Goal: Task Accomplishment & Management: Use online tool/utility

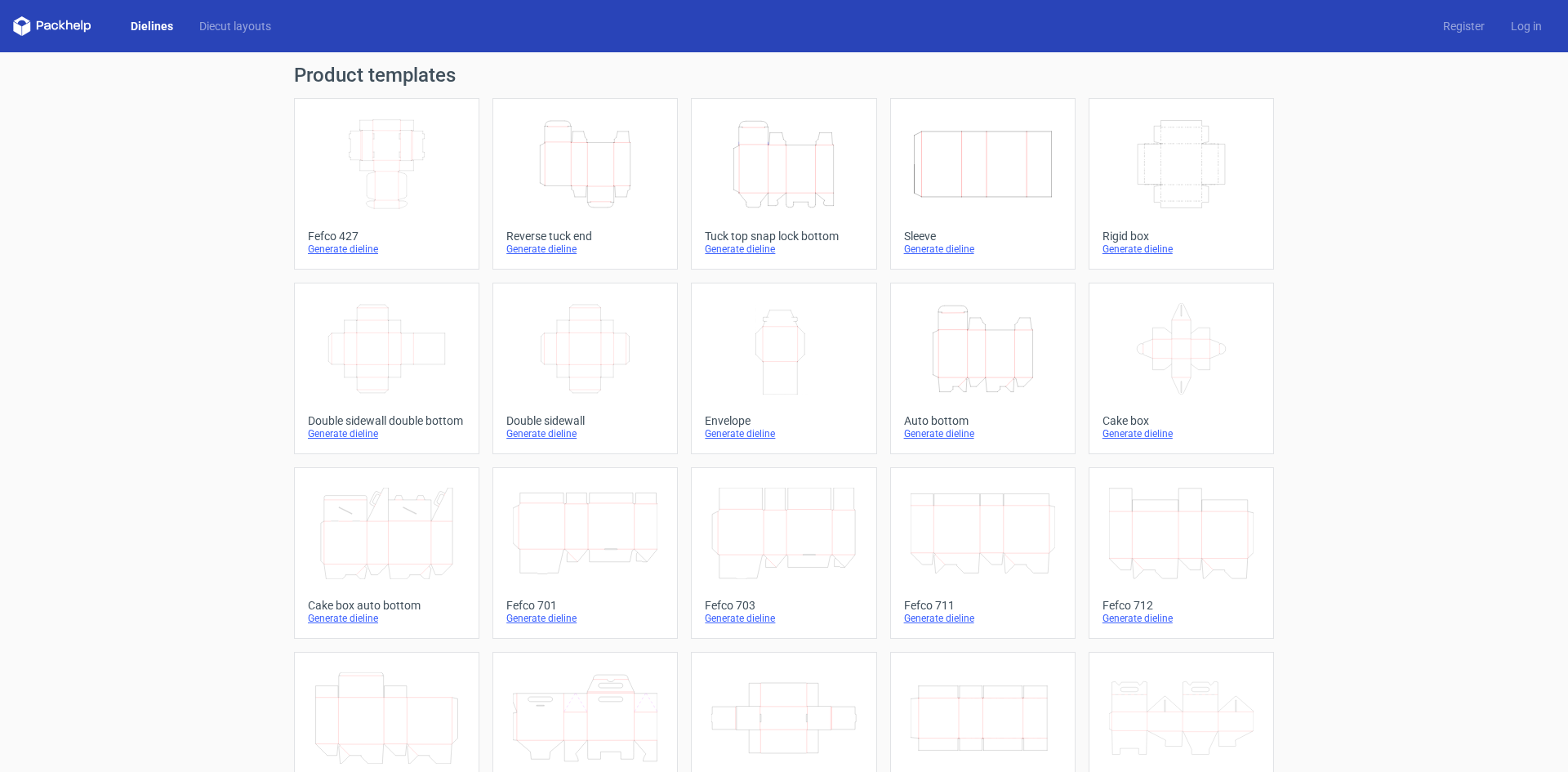
click at [1152, 173] on icon "Width Depth Height" at bounding box center [1182, 164] width 144 height 92
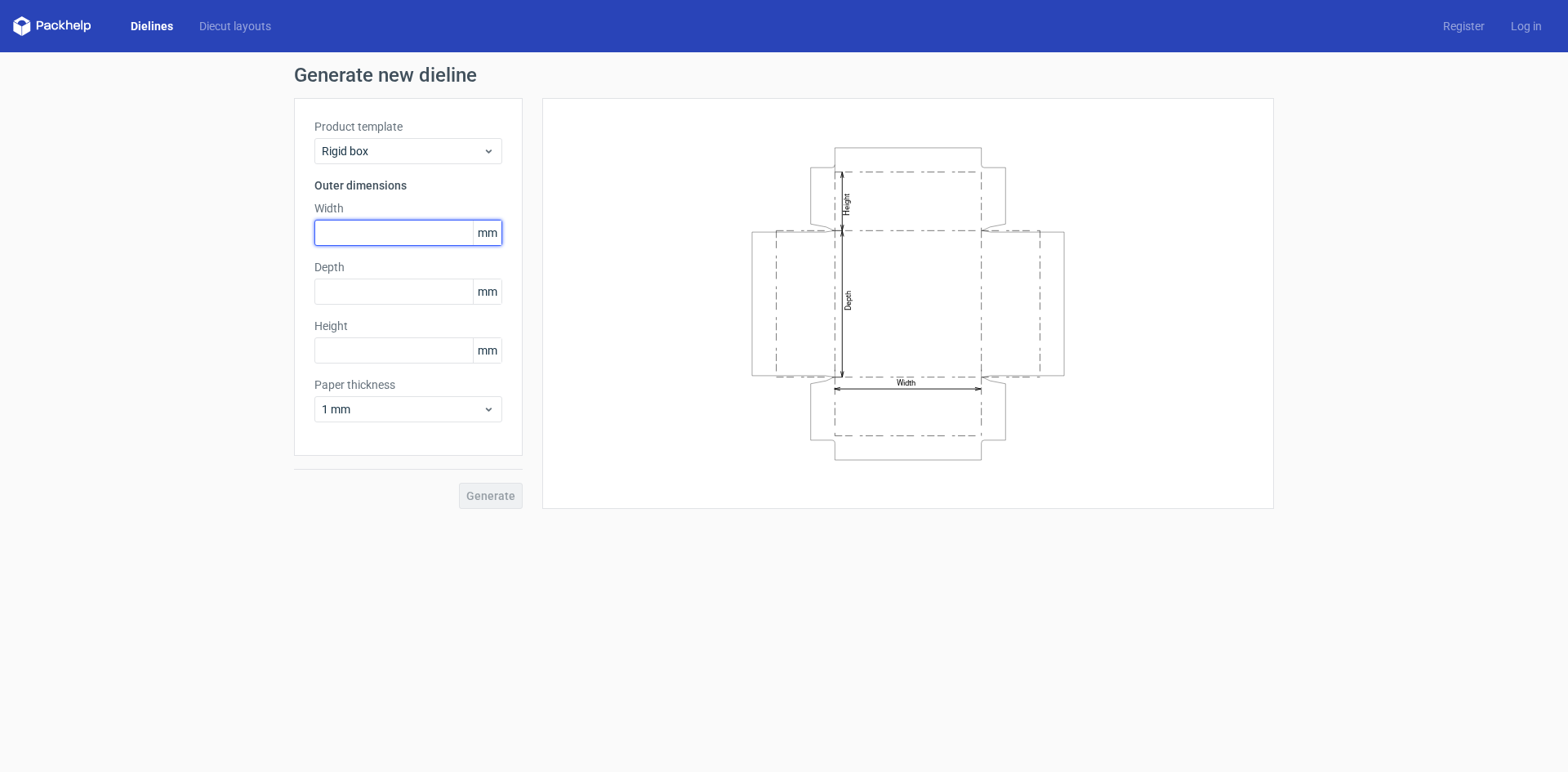
click at [386, 234] on input "text" at bounding box center [408, 233] width 188 height 26
type input "279"
click at [386, 287] on input "text" at bounding box center [408, 291] width 188 height 26
click at [375, 353] on input "text" at bounding box center [408, 350] width 188 height 26
drag, startPoint x: 354, startPoint y: 290, endPoint x: 277, endPoint y: 286, distance: 77.1
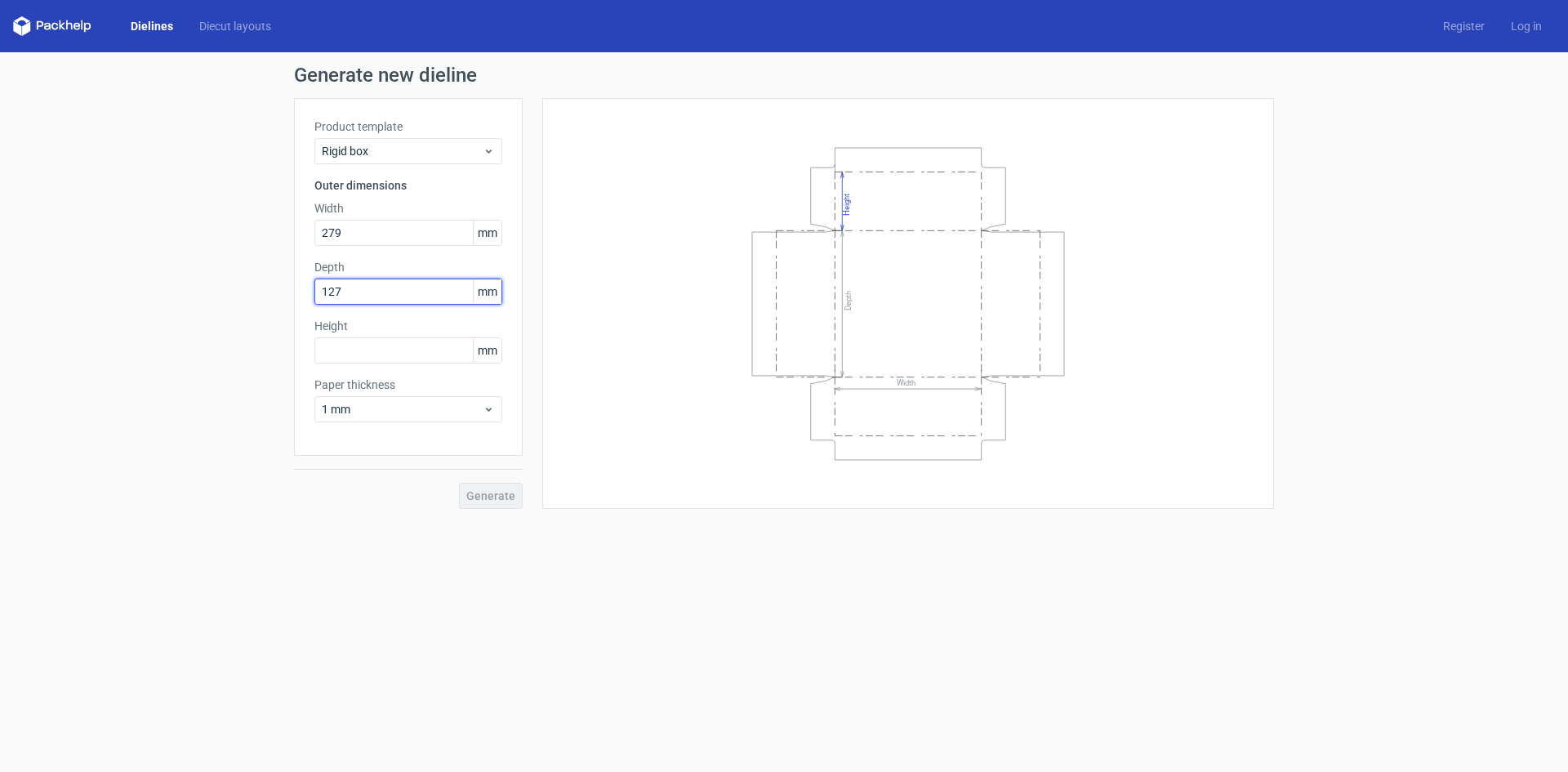
click at [277, 286] on div "Generate new dieline Product template Rigid box Outer dimensions Width 279 mm D…" at bounding box center [784, 287] width 1568 height 470
type input "279"
click at [340, 347] on input "text" at bounding box center [408, 350] width 188 height 26
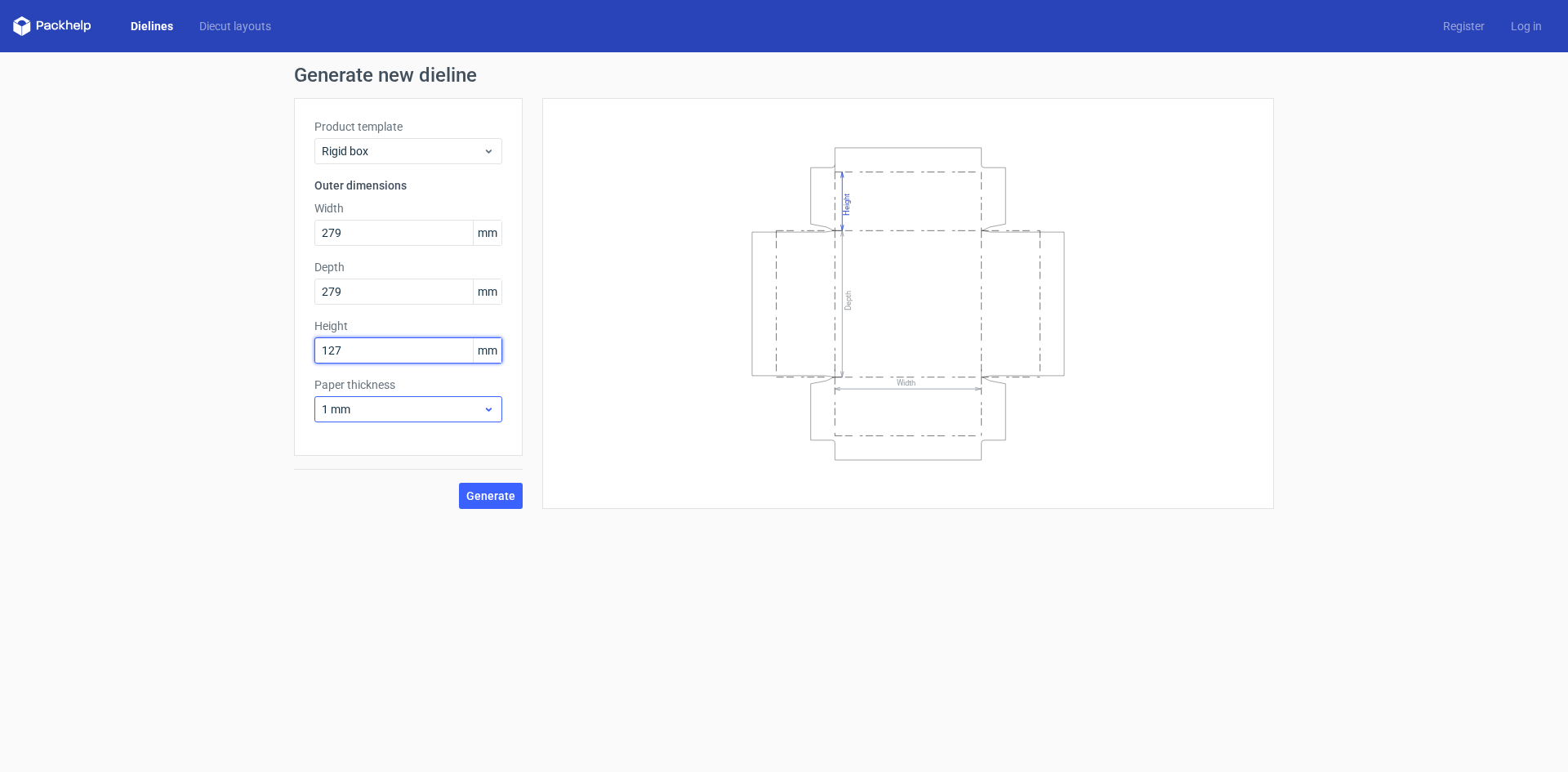
type input "127"
click at [489, 410] on use at bounding box center [488, 409] width 6 height 4
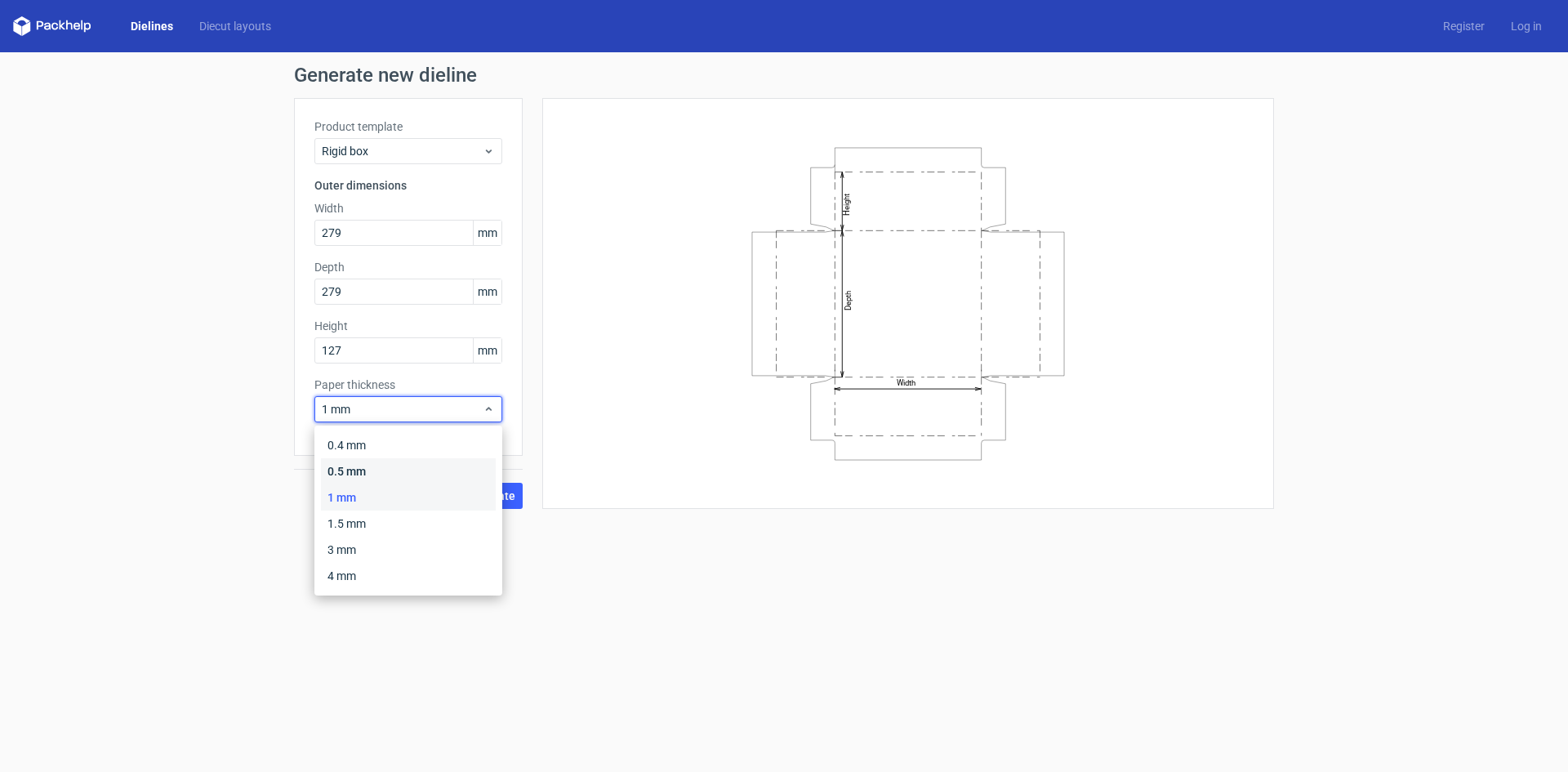
click at [441, 468] on div "0.5 mm" at bounding box center [409, 471] width 175 height 26
click at [482, 414] on icon at bounding box center [488, 409] width 12 height 13
click at [408, 493] on div "1 mm" at bounding box center [409, 497] width 175 height 26
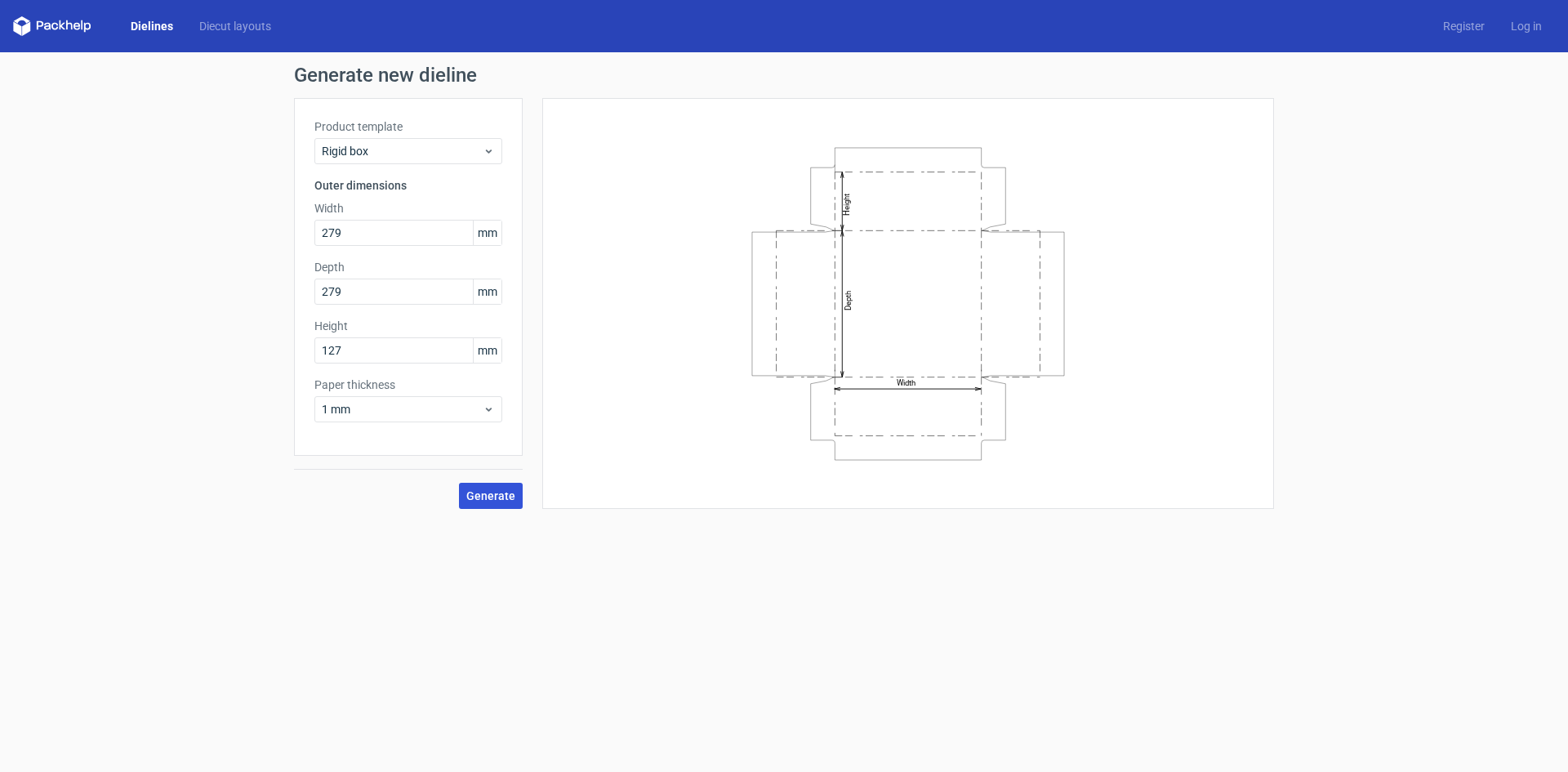
click at [467, 492] on button "Generate" at bounding box center [490, 495] width 64 height 26
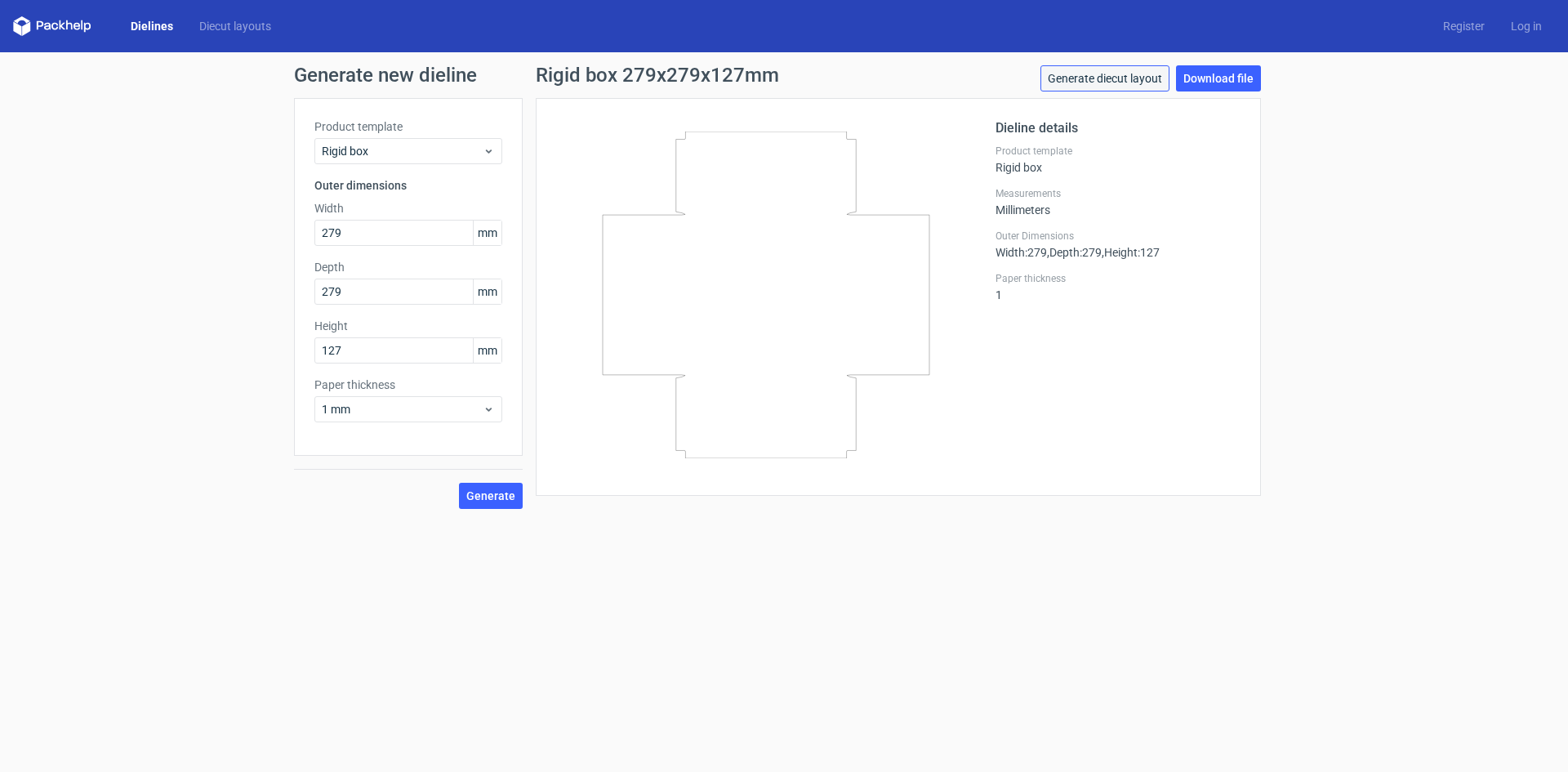
click at [1115, 75] on link "Generate diecut layout" at bounding box center [1105, 78] width 129 height 26
click at [1210, 79] on link "Download file" at bounding box center [1219, 78] width 85 height 26
